Goal: Task Accomplishment & Management: Complete application form

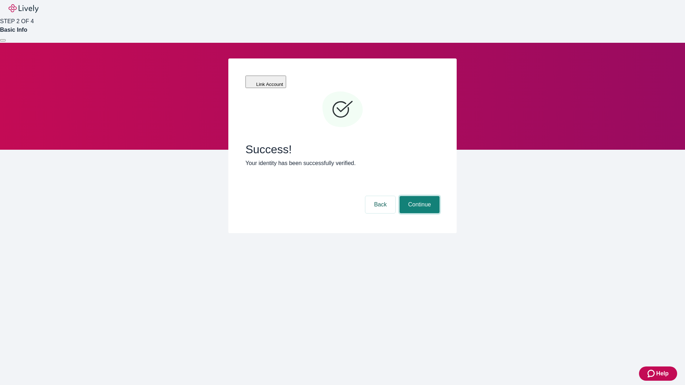
click at [418, 196] on button "Continue" at bounding box center [419, 204] width 40 height 17
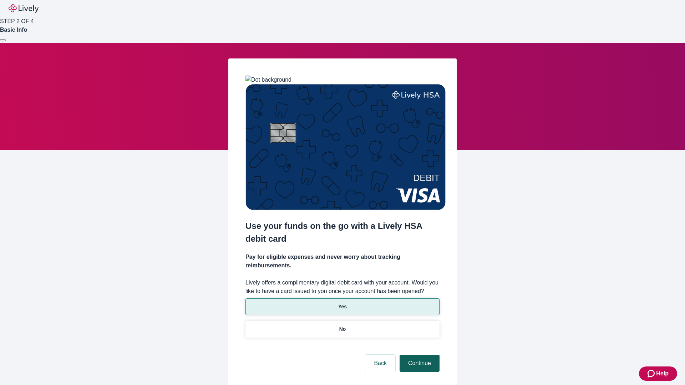
click at [342, 303] on p "Yes" at bounding box center [342, 306] width 9 height 7
click at [418, 355] on button "Continue" at bounding box center [419, 363] width 40 height 17
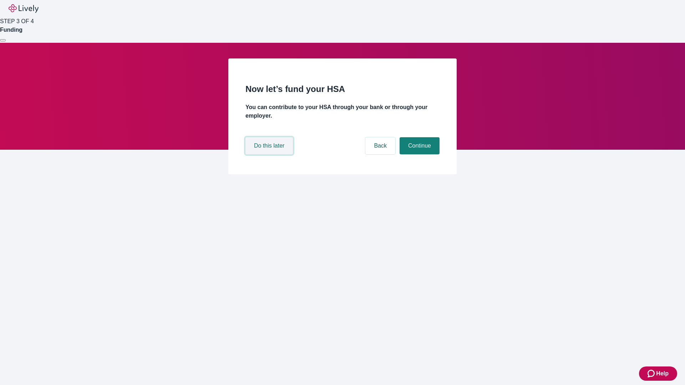
click at [270, 154] on button "Do this later" at bounding box center [268, 145] width 47 height 17
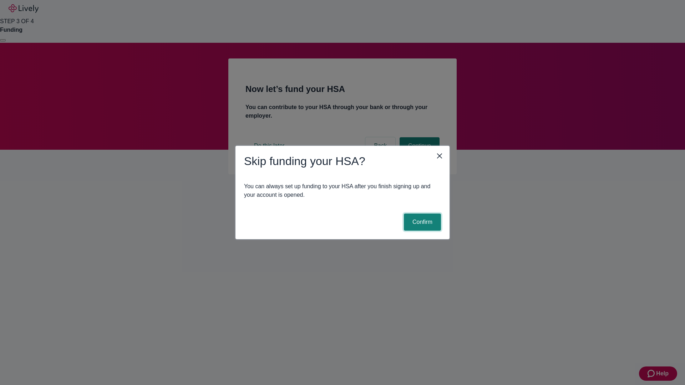
click at [421, 222] on button "Confirm" at bounding box center [422, 222] width 37 height 17
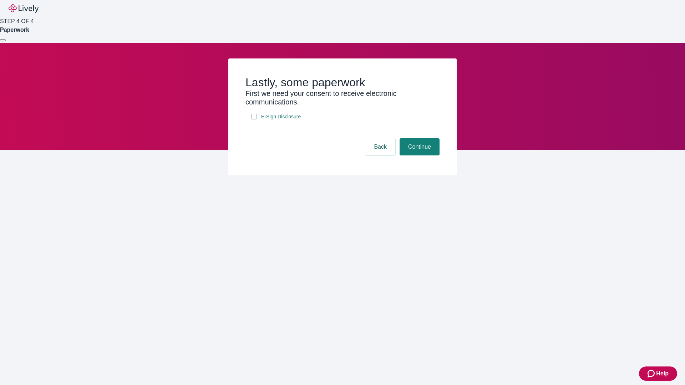
click at [254, 119] on input "E-Sign Disclosure" at bounding box center [254, 117] width 6 height 6
checkbox input "true"
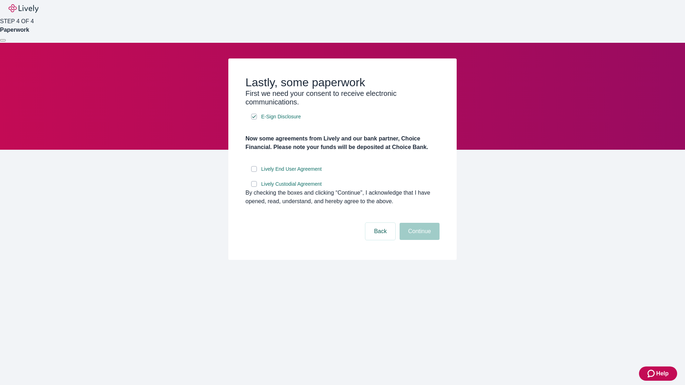
click at [254, 172] on input "Lively End User Agreement" at bounding box center [254, 169] width 6 height 6
checkbox input "true"
click at [254, 187] on input "Lively Custodial Agreement" at bounding box center [254, 184] width 6 height 6
checkbox input "true"
click at [418, 240] on button "Continue" at bounding box center [419, 231] width 40 height 17
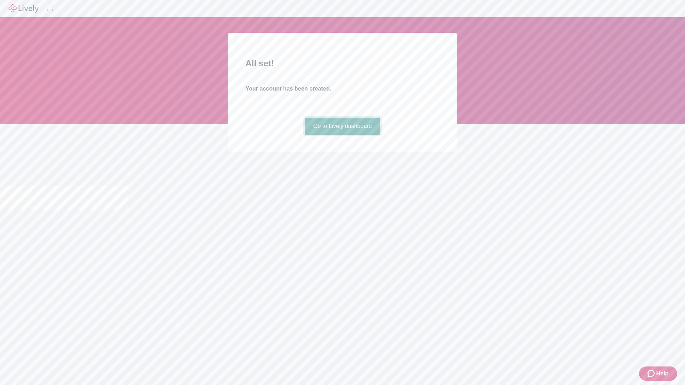
click at [342, 135] on link "Go to Lively dashboard" at bounding box center [343, 126] width 76 height 17
